Goal: Information Seeking & Learning: Learn about a topic

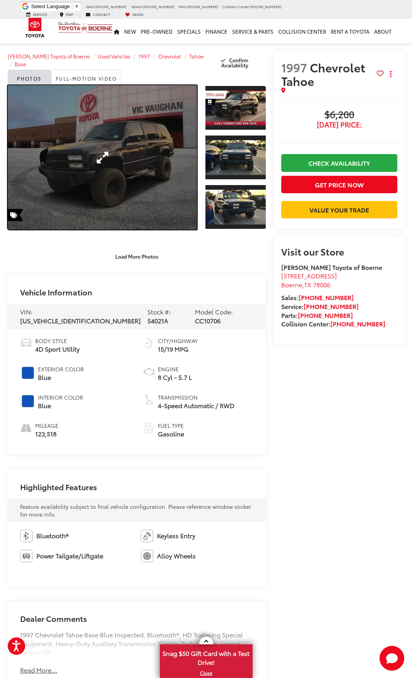
click at [120, 178] on link "Expand Photo 0" at bounding box center [102, 157] width 189 height 144
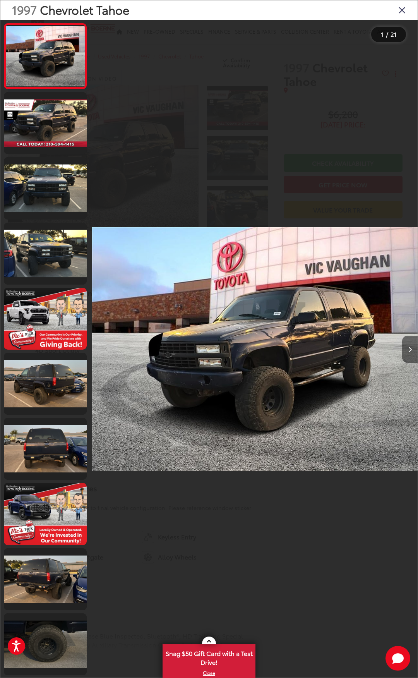
click at [412, 348] on button "Next image" at bounding box center [409, 349] width 15 height 27
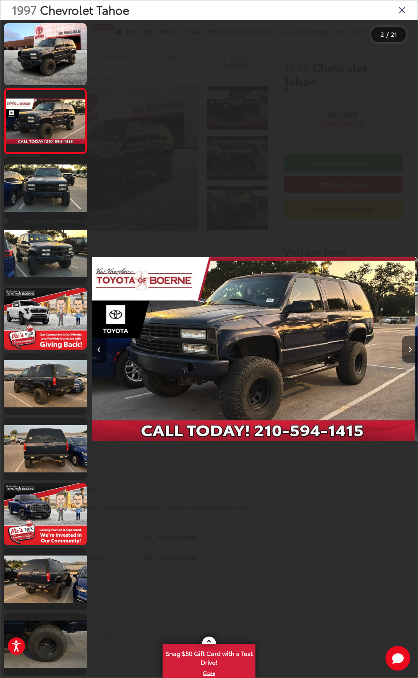
click at [412, 349] on button "Next image" at bounding box center [409, 349] width 15 height 27
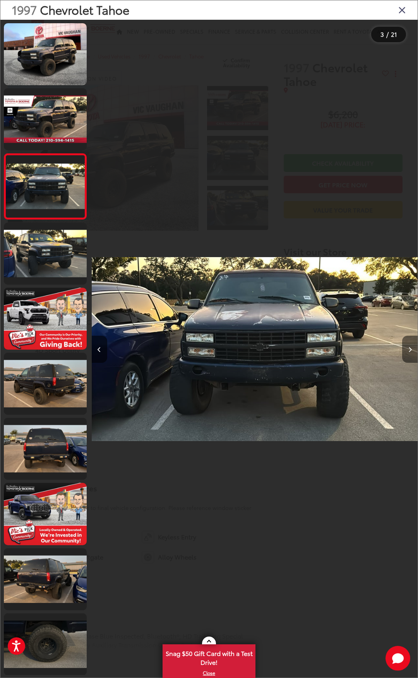
click at [412, 349] on button "Next image" at bounding box center [409, 349] width 15 height 27
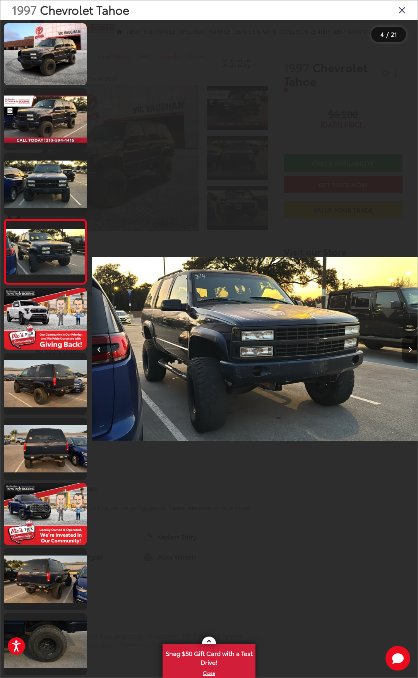
click at [412, 349] on button "Next image" at bounding box center [409, 349] width 15 height 27
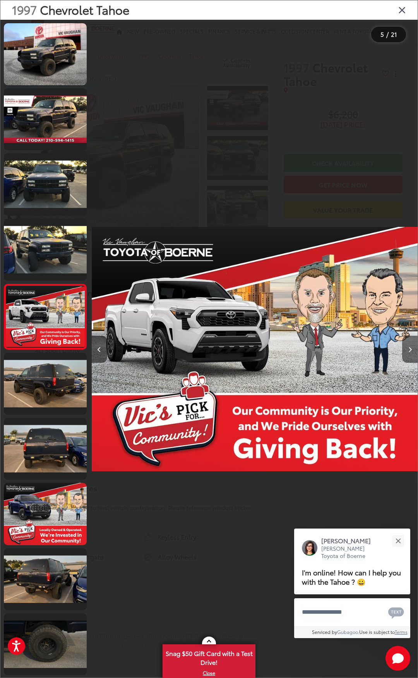
click at [412, 349] on button "Next image" at bounding box center [409, 349] width 15 height 27
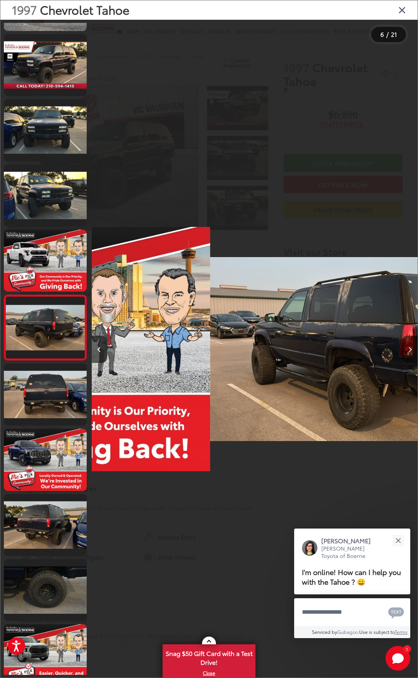
scroll to position [55, 0]
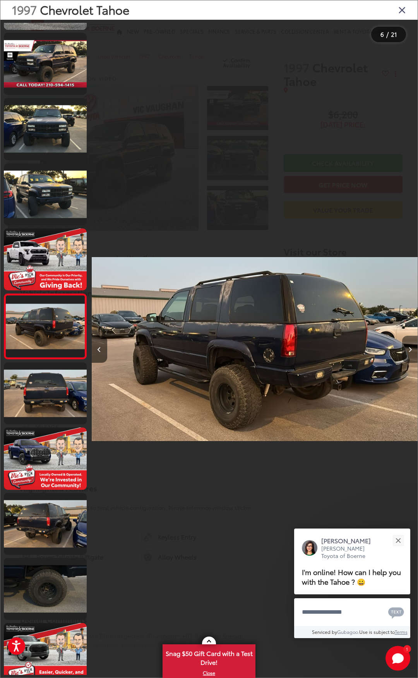
click at [412, 349] on button "Next image" at bounding box center [409, 349] width 15 height 27
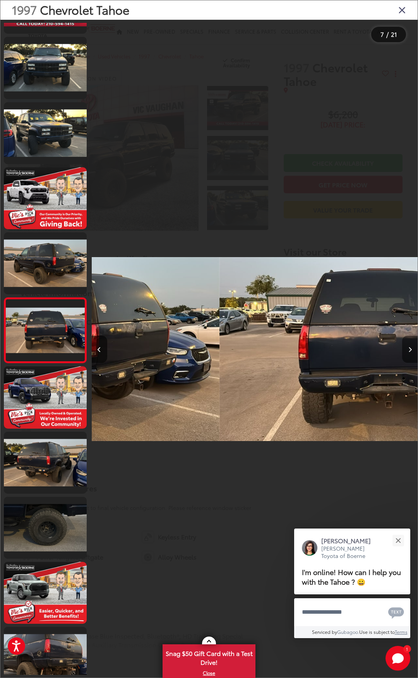
scroll to position [120, 0]
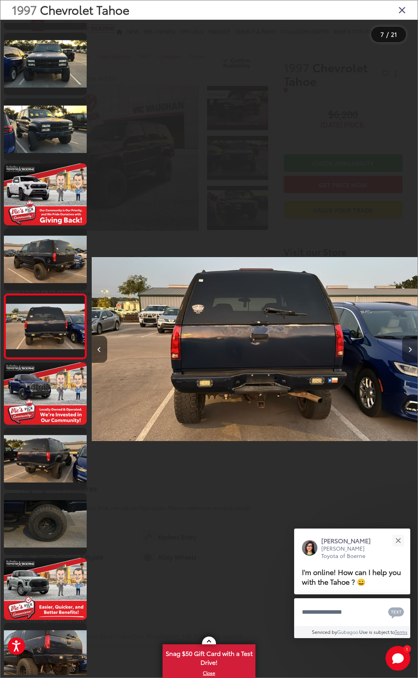
click at [412, 349] on button "Next image" at bounding box center [409, 349] width 15 height 27
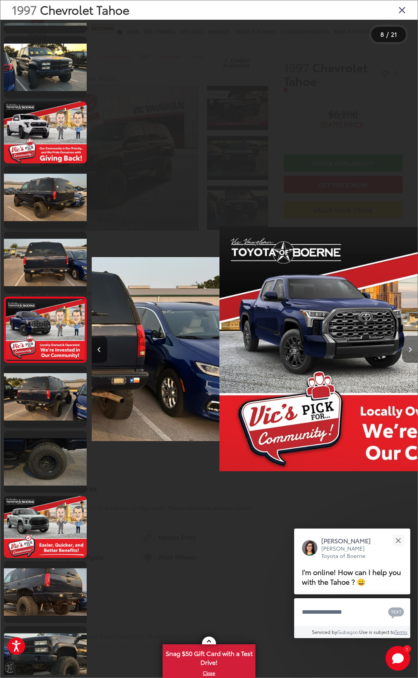
scroll to position [185, 0]
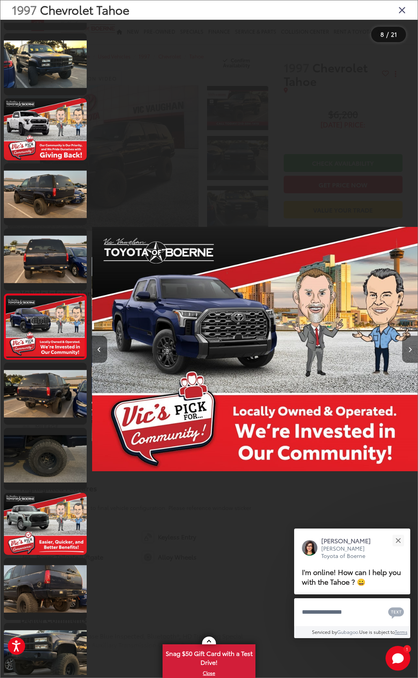
click at [412, 349] on button "Next image" at bounding box center [409, 349] width 15 height 27
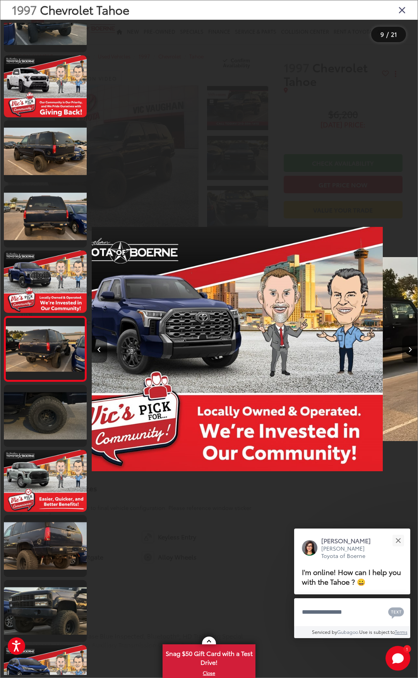
scroll to position [251, 0]
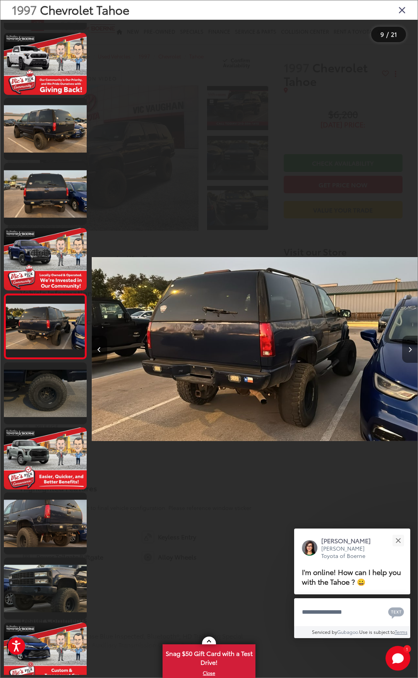
click at [412, 349] on button "Next image" at bounding box center [409, 349] width 15 height 27
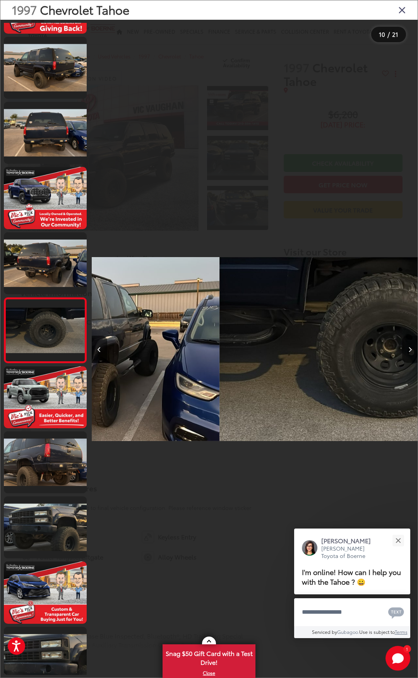
scroll to position [316, 0]
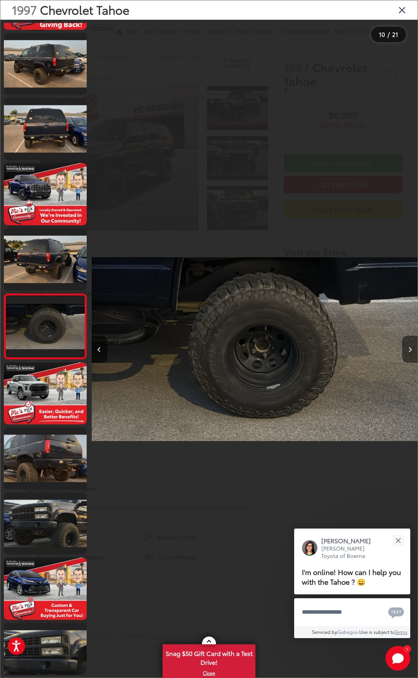
click at [412, 349] on button "Next image" at bounding box center [409, 349] width 15 height 27
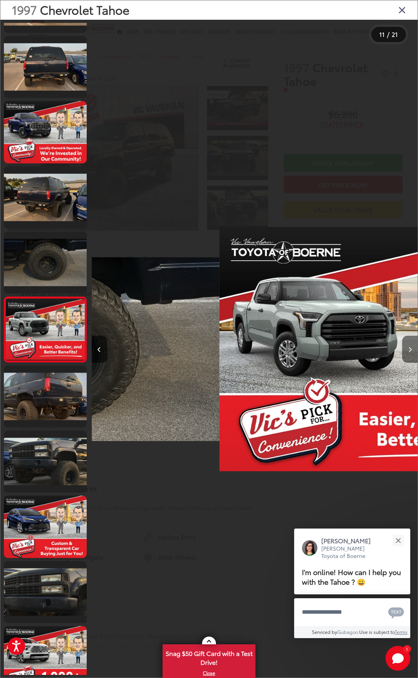
scroll to position [381, 0]
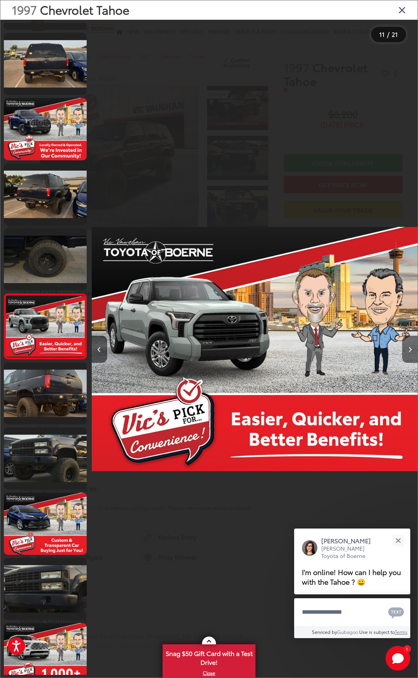
click at [412, 349] on button "Next image" at bounding box center [409, 349] width 15 height 27
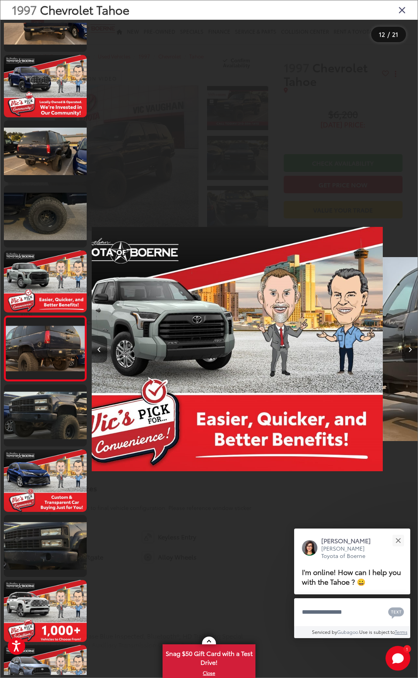
scroll to position [446, 0]
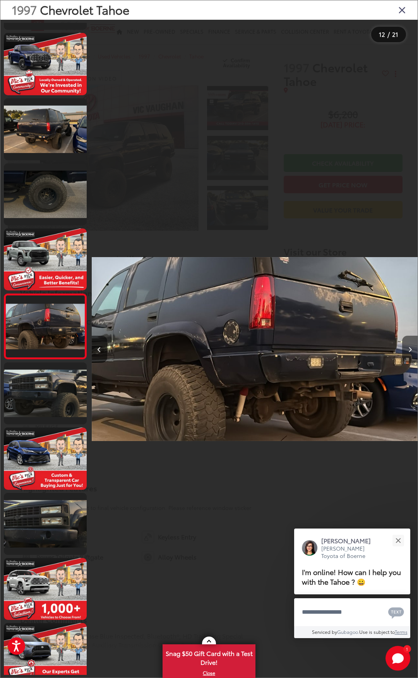
click at [412, 349] on button "Next image" at bounding box center [409, 349] width 15 height 27
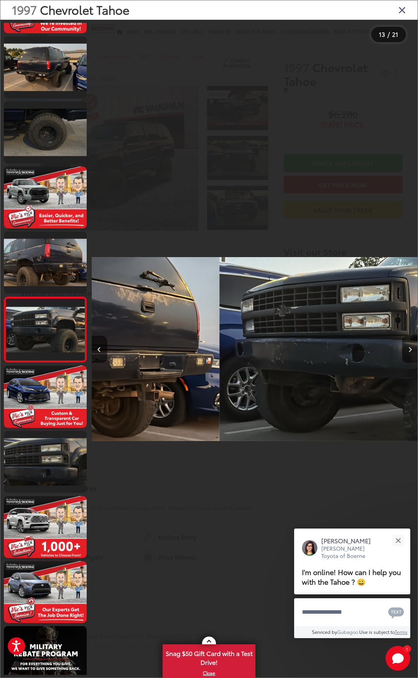
scroll to position [511, 0]
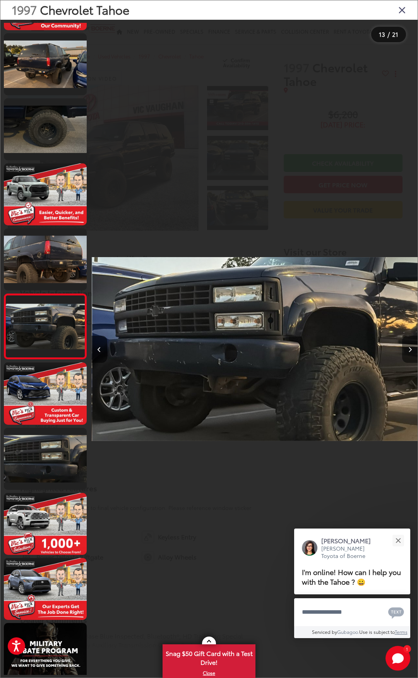
click at [412, 349] on button "Next image" at bounding box center [409, 349] width 15 height 27
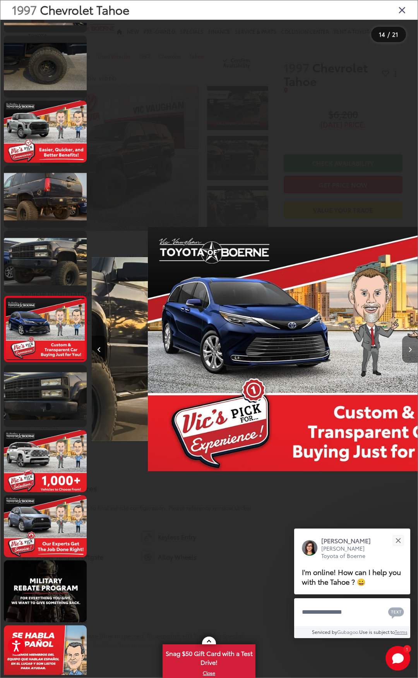
scroll to position [576, 0]
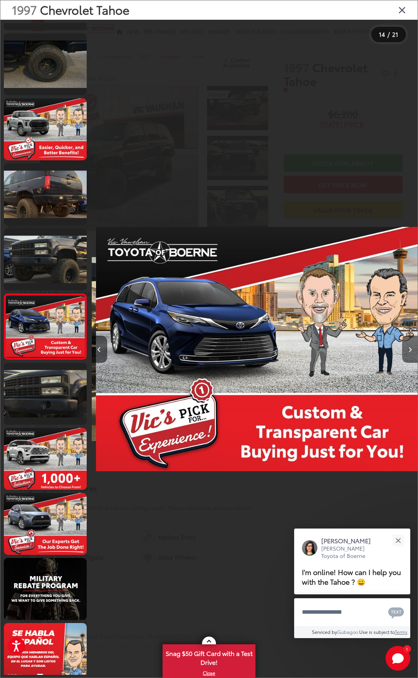
click at [412, 349] on button "Next image" at bounding box center [409, 349] width 15 height 27
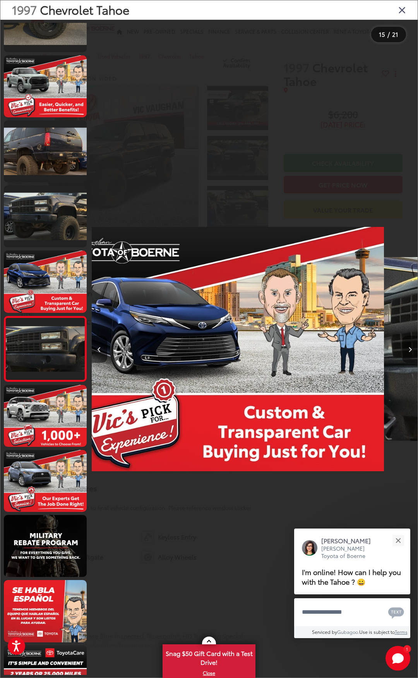
scroll to position [641, 0]
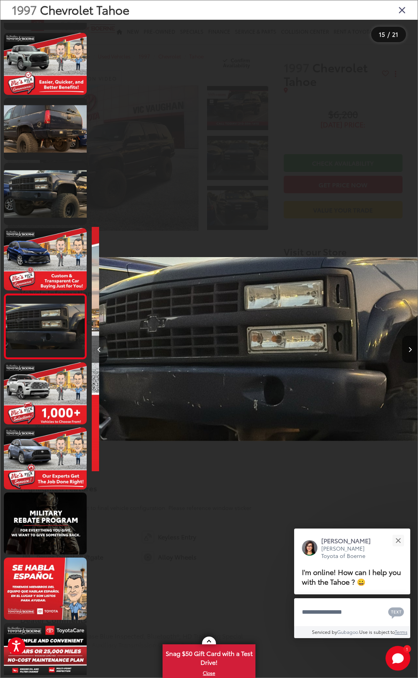
click at [412, 349] on button "Next image" at bounding box center [409, 349] width 15 height 27
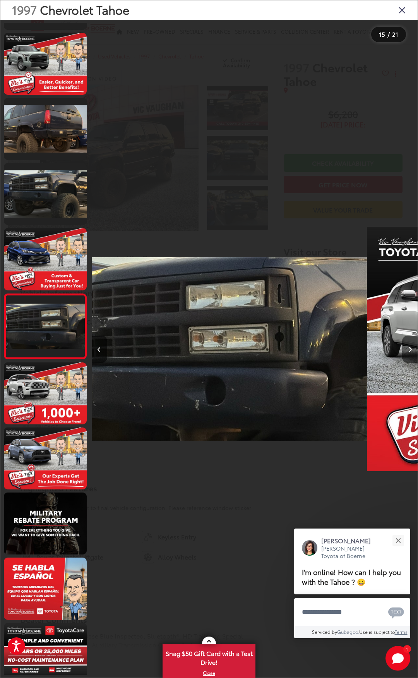
scroll to position [0, 0]
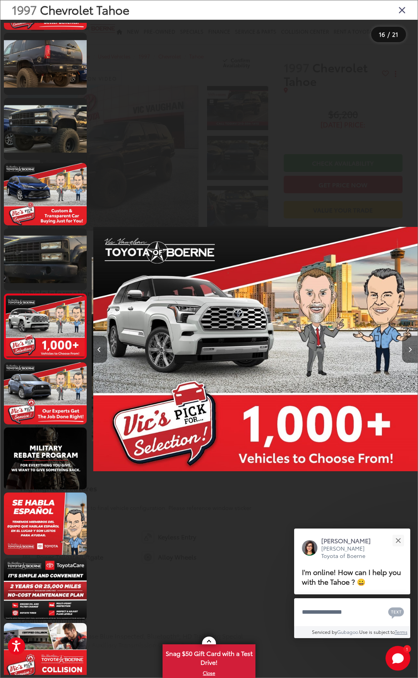
click at [412, 349] on button "Next image" at bounding box center [409, 349] width 15 height 27
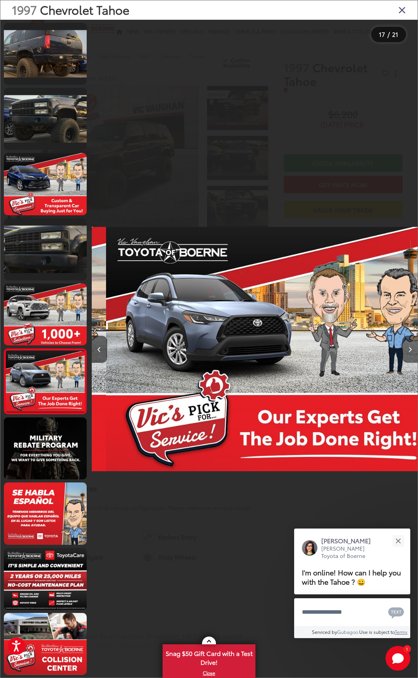
click at [412, 349] on button "Next image" at bounding box center [409, 349] width 15 height 27
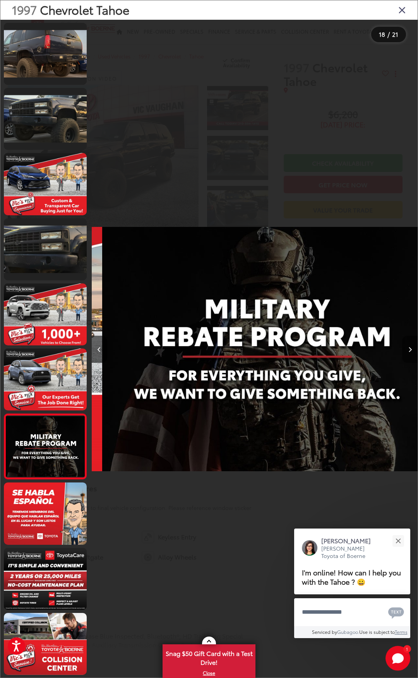
click at [412, 349] on button "Next image" at bounding box center [409, 349] width 15 height 27
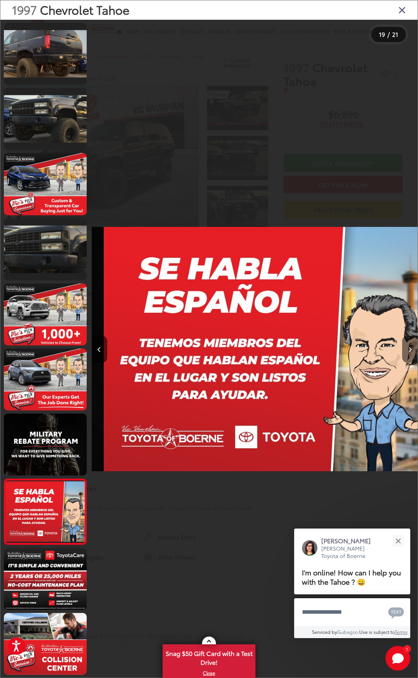
click at [412, 349] on button "Next image" at bounding box center [409, 349] width 15 height 27
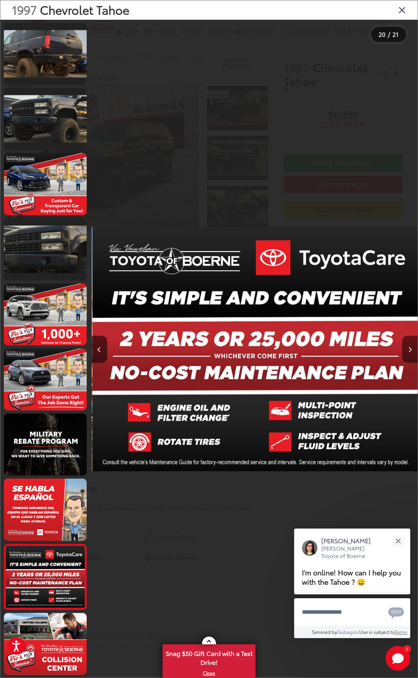
click at [412, 349] on button "Next image" at bounding box center [409, 349] width 15 height 27
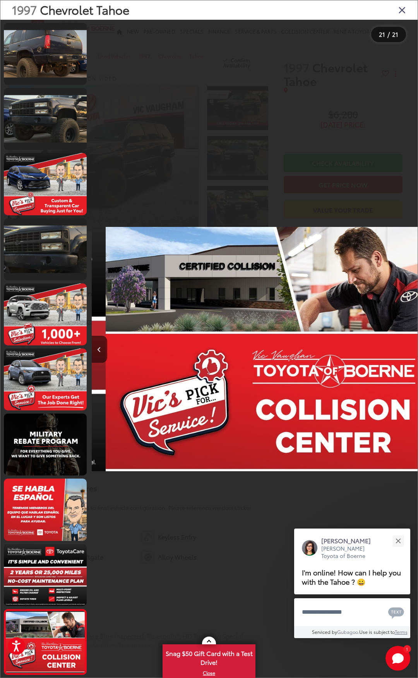
click at [412, 349] on div at bounding box center [377, 349] width 82 height 658
